Goal: Book appointment/travel/reservation

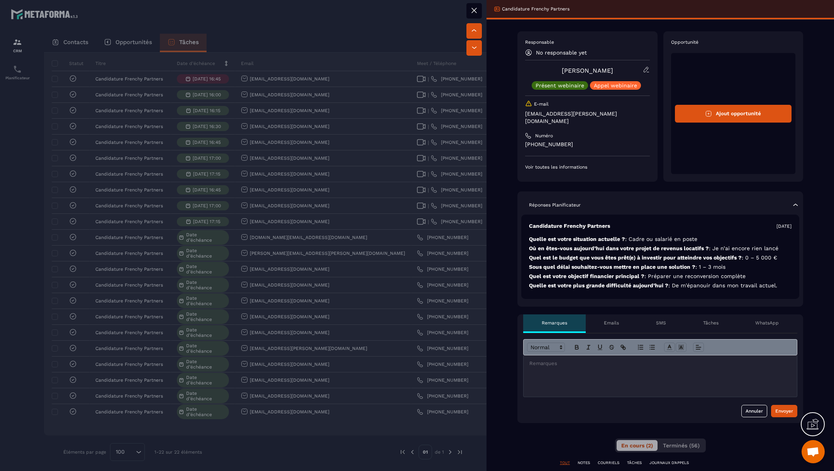
scroll to position [363, 0]
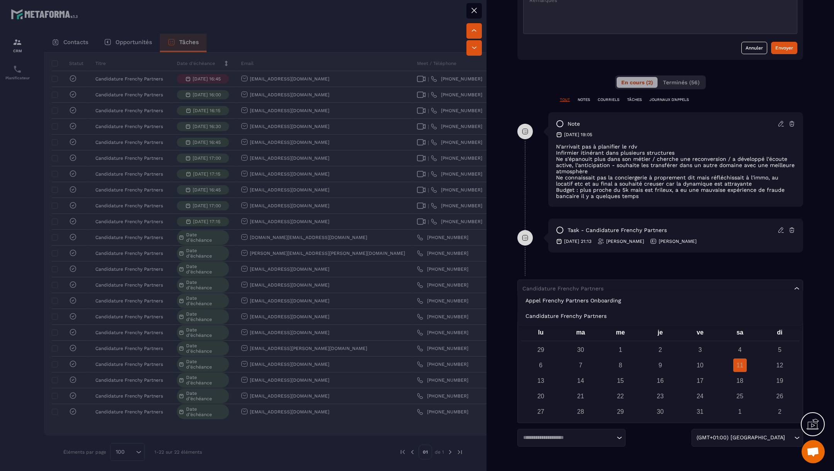
click at [646, 284] on input "Search for option" at bounding box center [657, 288] width 272 height 8
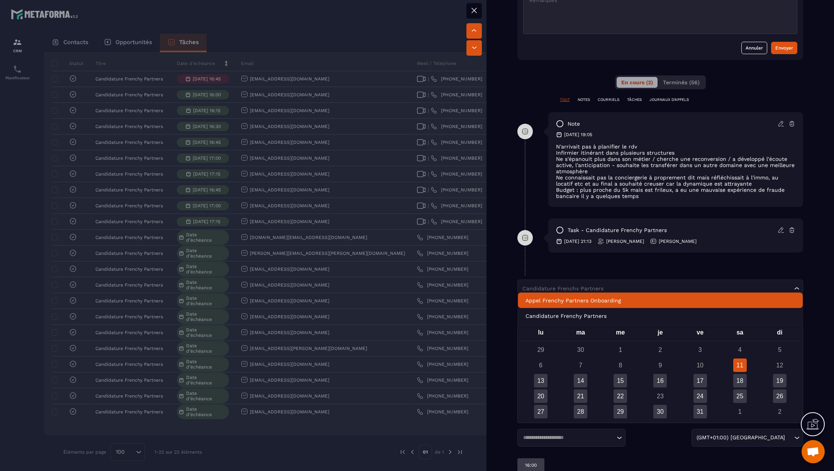
click at [644, 255] on div "task - Candidature Frenchy Partners [DATE] 21:13 [PERSON_NAME] [PERSON_NAME]" at bounding box center [661, 241] width 286 height 46
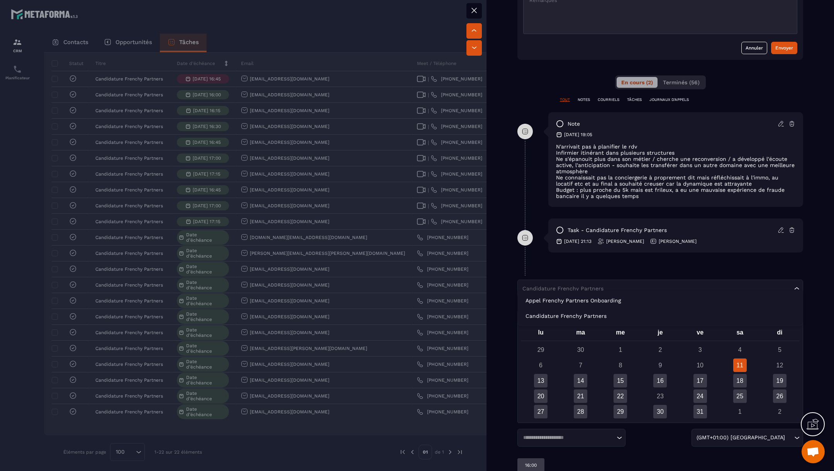
click at [609, 284] on input "Search for option" at bounding box center [657, 288] width 272 height 8
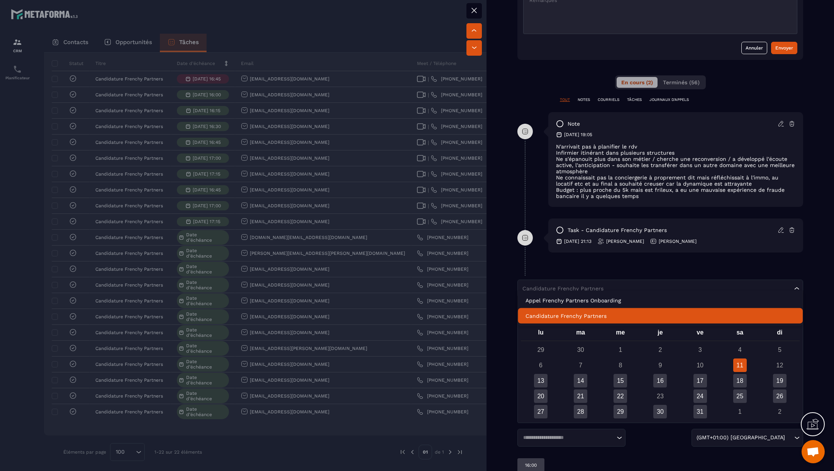
click at [596, 315] on p "Candidature Frenchy Partners" at bounding box center [661, 316] width 270 height 8
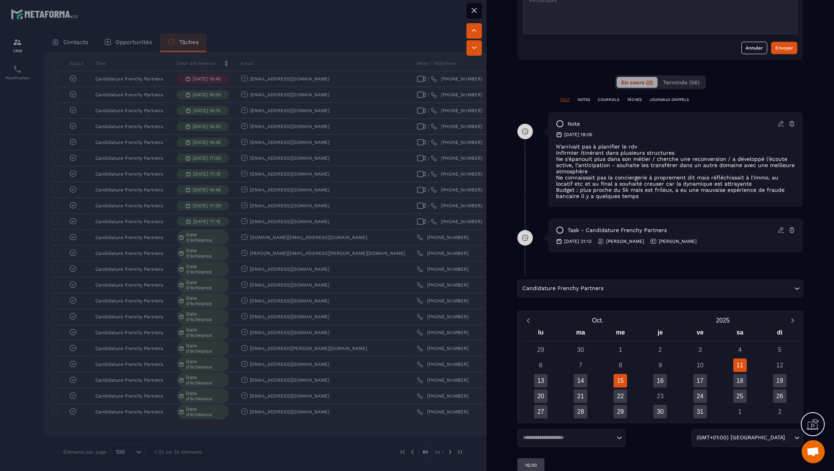
click at [622, 375] on div "15" at bounding box center [621, 381] width 14 height 14
click at [581, 378] on div "14" at bounding box center [581, 381] width 14 height 14
click at [535, 462] on p "11:00" at bounding box center [530, 465] width 11 height 6
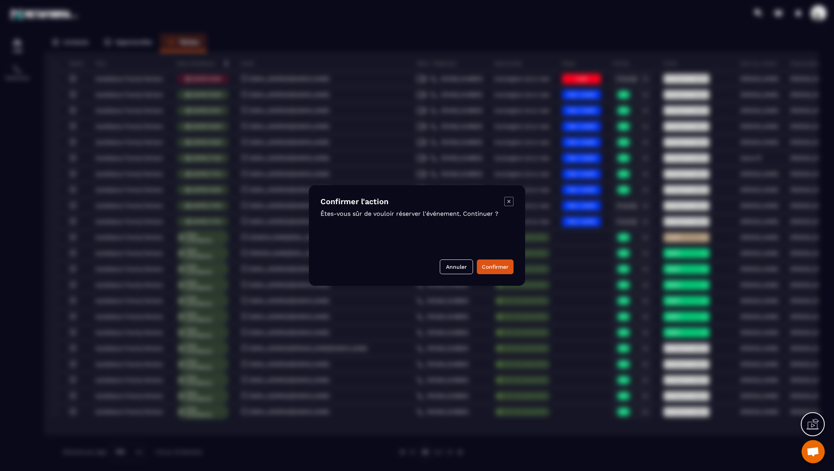
click at [504, 275] on div "Confirmer l'action Êtes-vous sûr de vouloir réserver l'événement. Continuer ? A…" at bounding box center [417, 235] width 216 height 100
click at [501, 265] on button "Confirmer" at bounding box center [495, 266] width 37 height 15
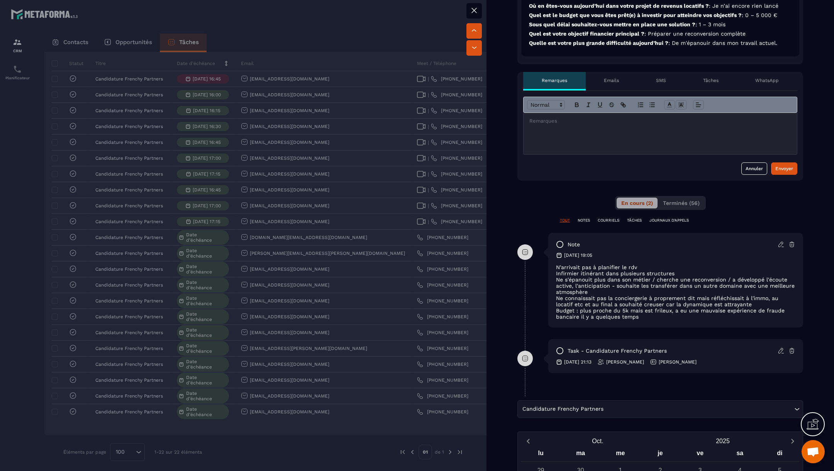
scroll to position [264, 0]
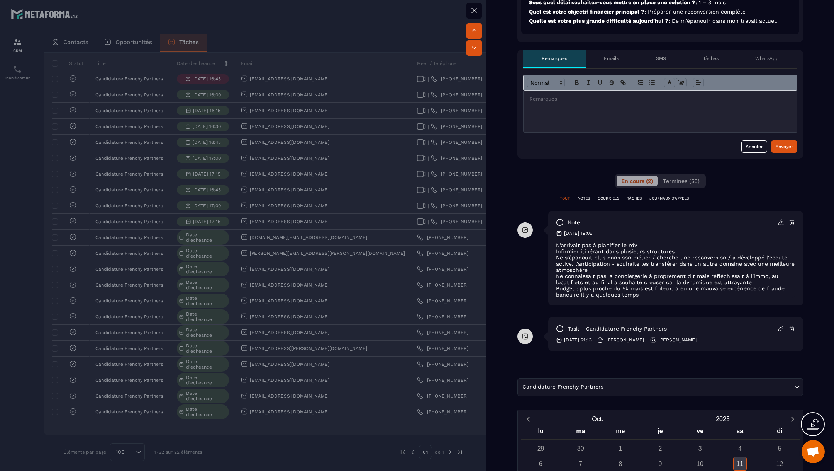
click at [434, 185] on div at bounding box center [417, 235] width 834 height 471
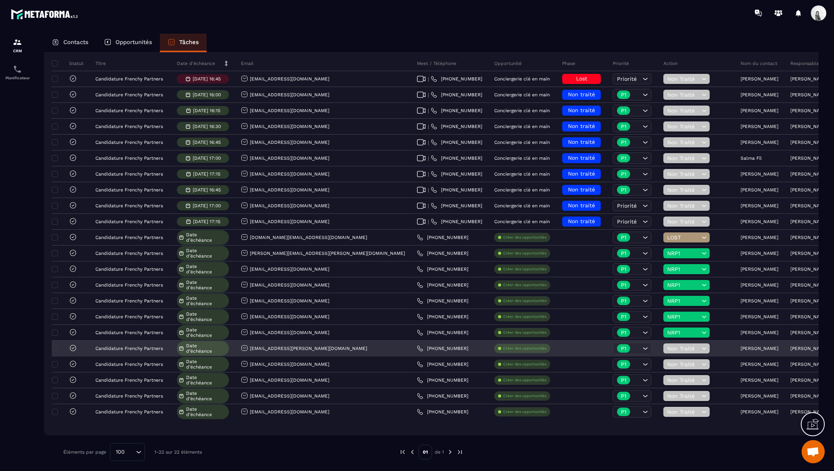
click at [216, 351] on span "Date d’échéance" at bounding box center [206, 348] width 41 height 11
